Goal: Information Seeking & Learning: Learn about a topic

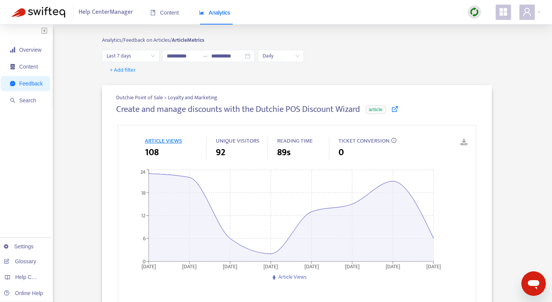
click at [222, 13] on span "Analytics" at bounding box center [214, 13] width 31 height 6
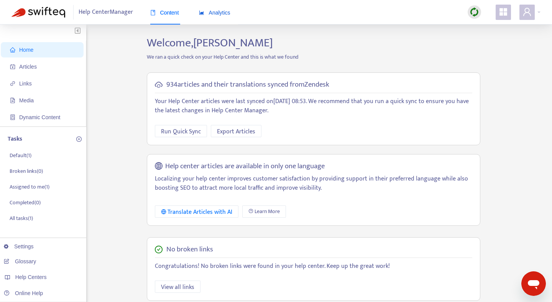
click at [212, 15] on span "Analytics" at bounding box center [214, 13] width 31 height 6
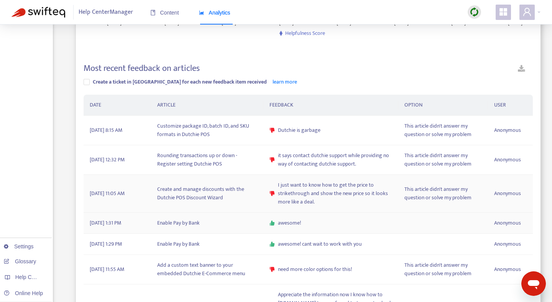
scroll to position [209, 0]
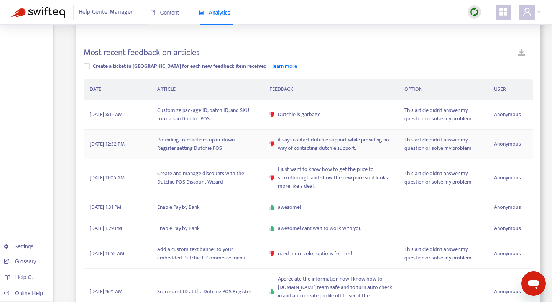
click at [202, 138] on td "Rounding transactions up or down - Register setting Dutchie POS" at bounding box center [207, 145] width 112 height 30
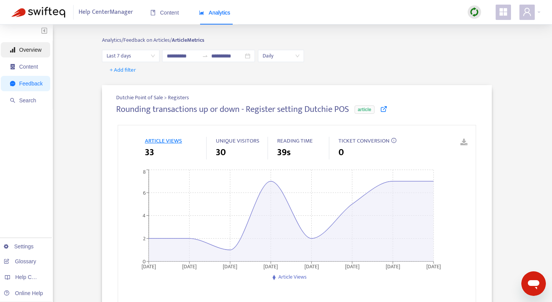
click at [35, 46] on span "Overview" at bounding box center [26, 49] width 33 height 15
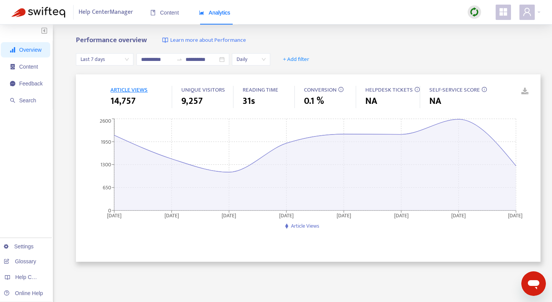
click at [28, 53] on span "Overview" at bounding box center [26, 49] width 33 height 15
click at [28, 67] on span "Content" at bounding box center [28, 67] width 19 height 6
